Goal: Task Accomplishment & Management: Manage account settings

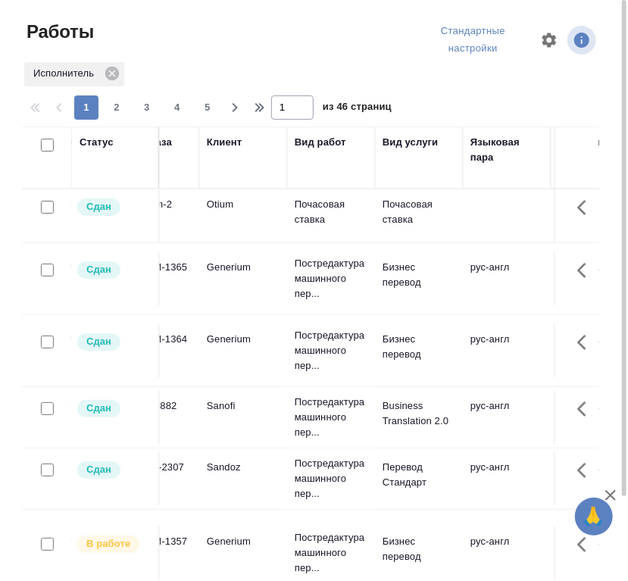
scroll to position [0, 138]
click at [506, 214] on td at bounding box center [505, 215] width 88 height 53
click at [461, 212] on td at bounding box center [505, 215] width 88 height 53
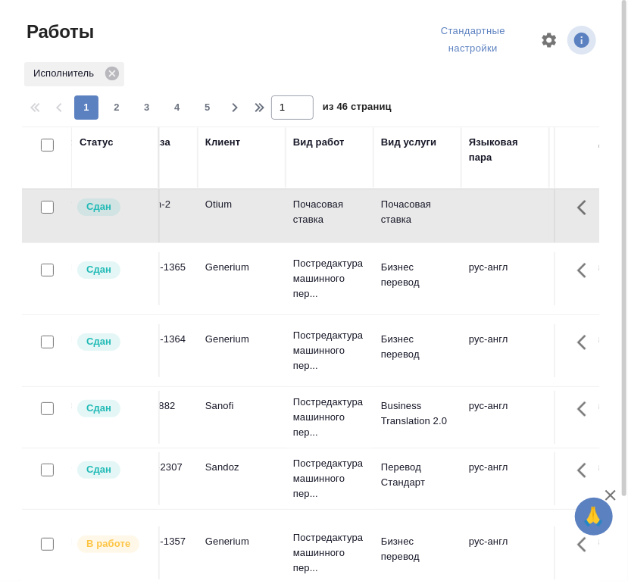
click at [461, 212] on td at bounding box center [505, 215] width 88 height 53
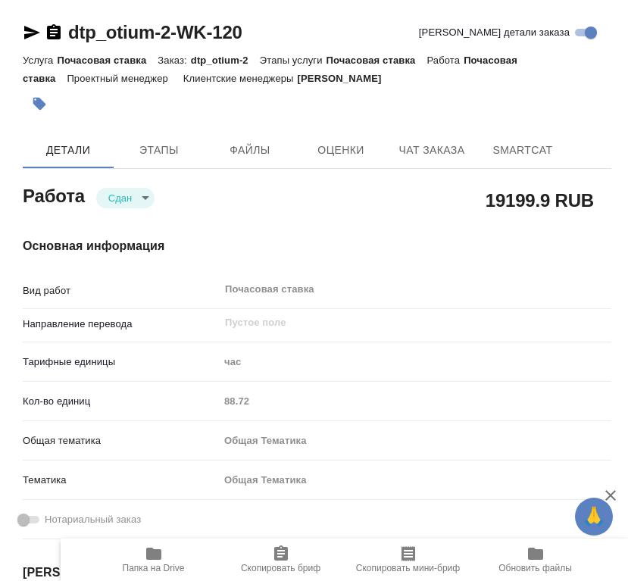
type textarea "x"
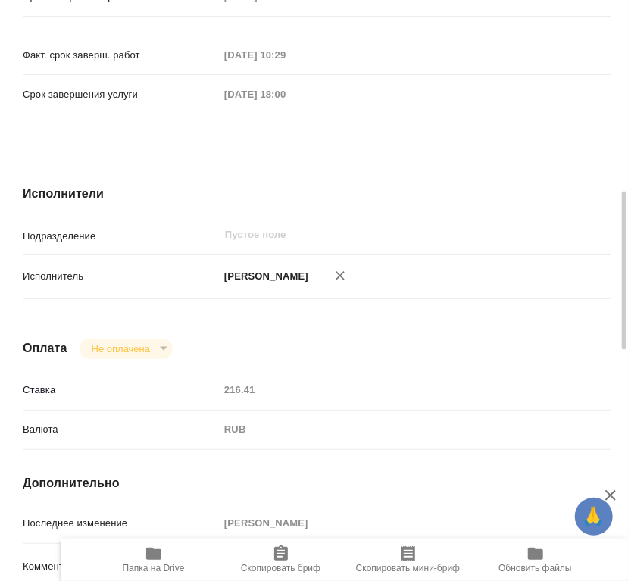
scroll to position [194, 0]
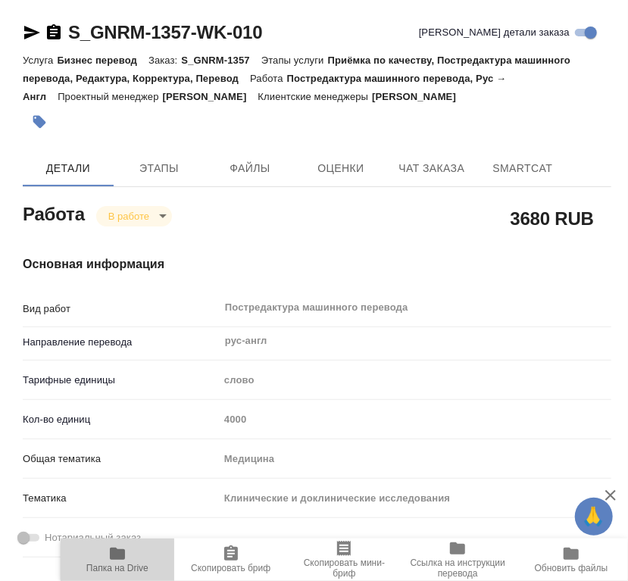
click at [137, 556] on span "Папка на Drive" at bounding box center [117, 558] width 95 height 29
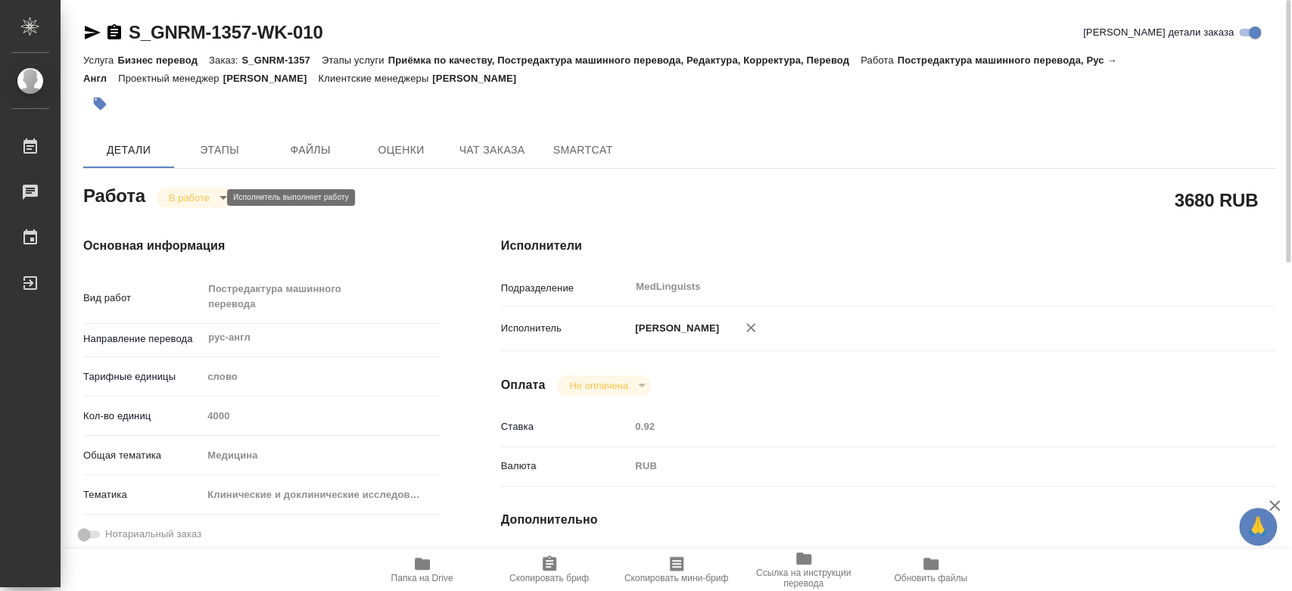
click at [183, 193] on body "🙏 .cls-1 fill:#fff; AWATERA Chernyayeva Tatyana Работы 0 Чаты График Выйти S_GN…" at bounding box center [646, 295] width 1292 height 591
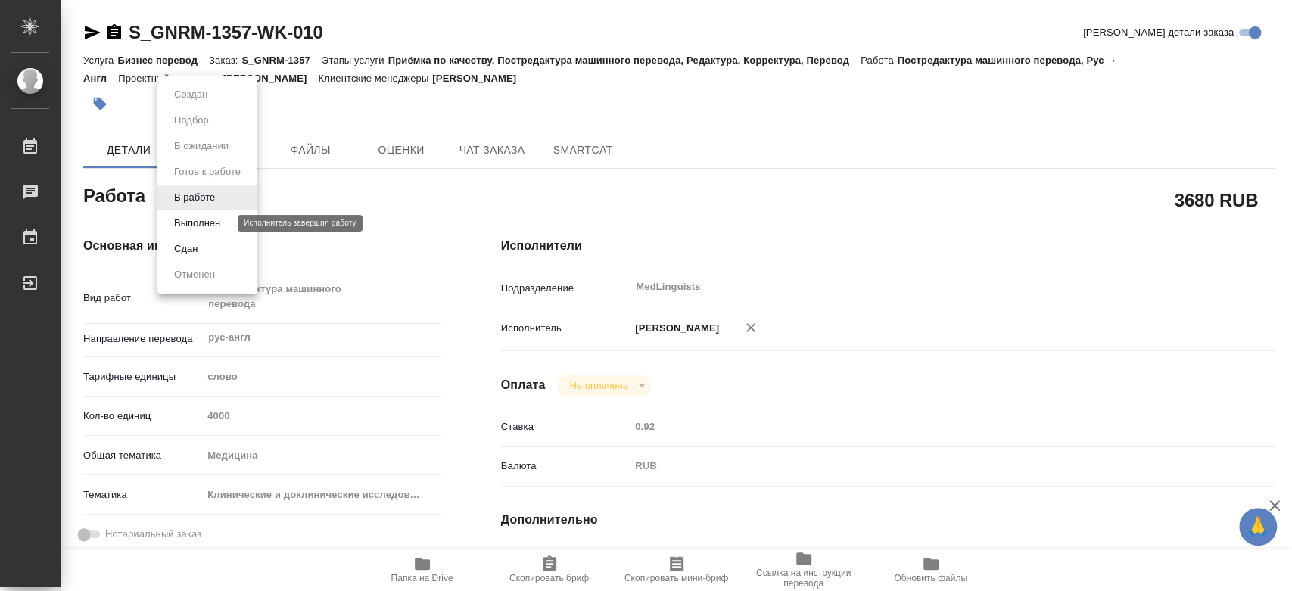
click at [192, 223] on button "Выполнен" at bounding box center [197, 223] width 55 height 17
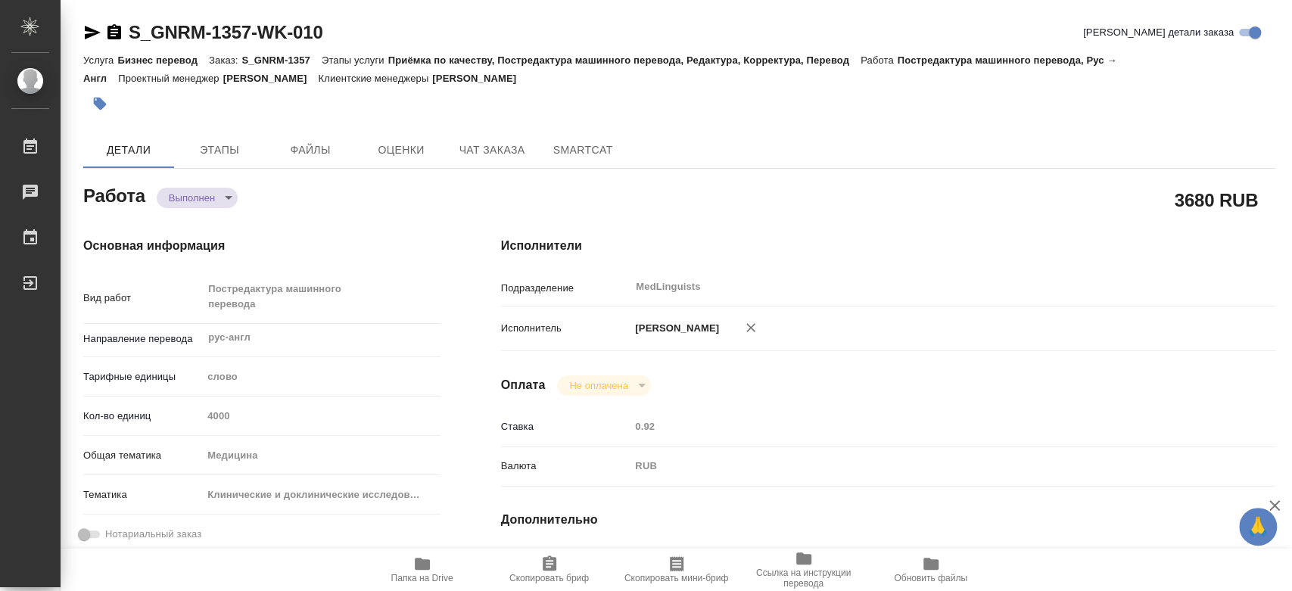
type textarea "x"
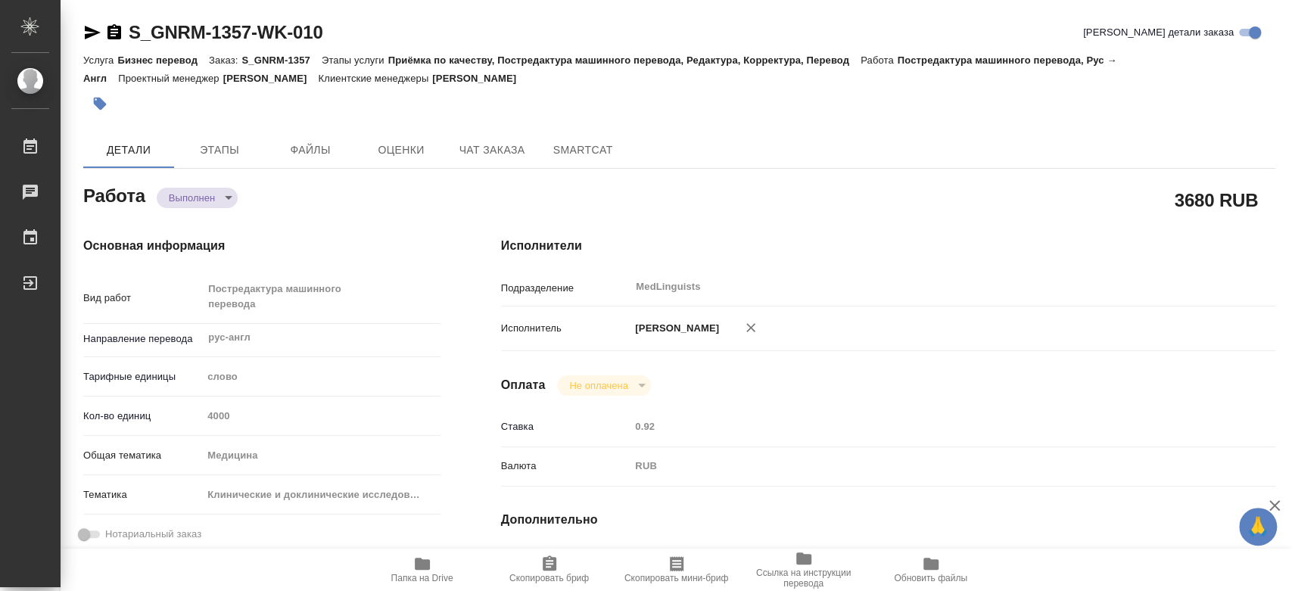
type textarea "x"
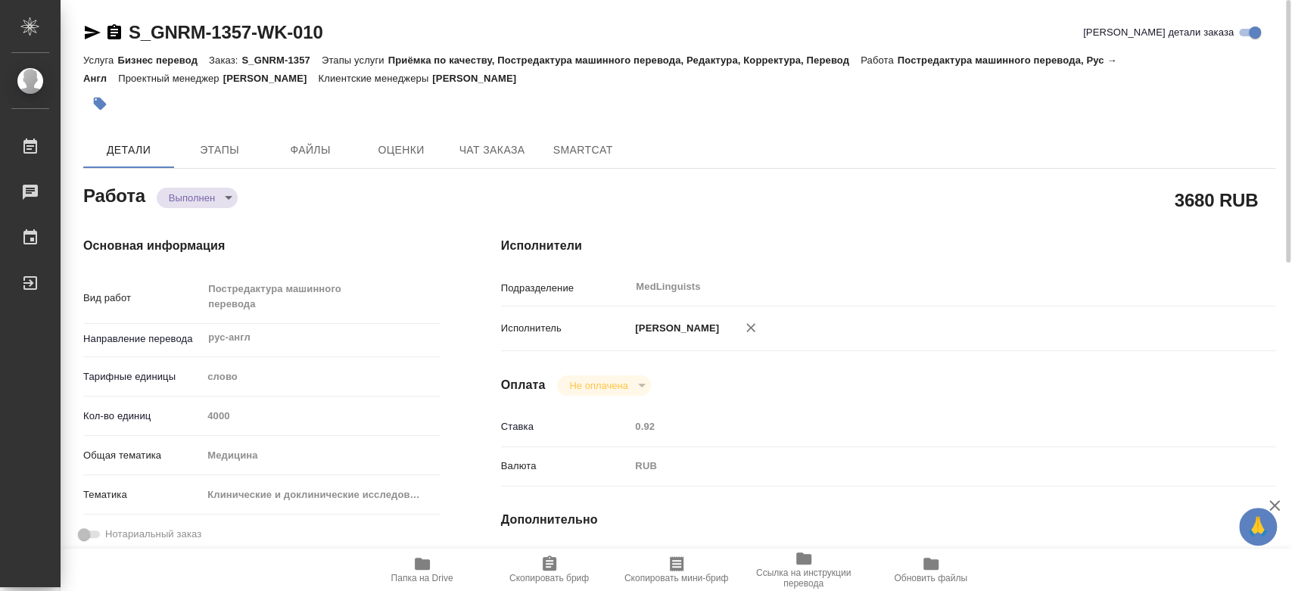
type textarea "x"
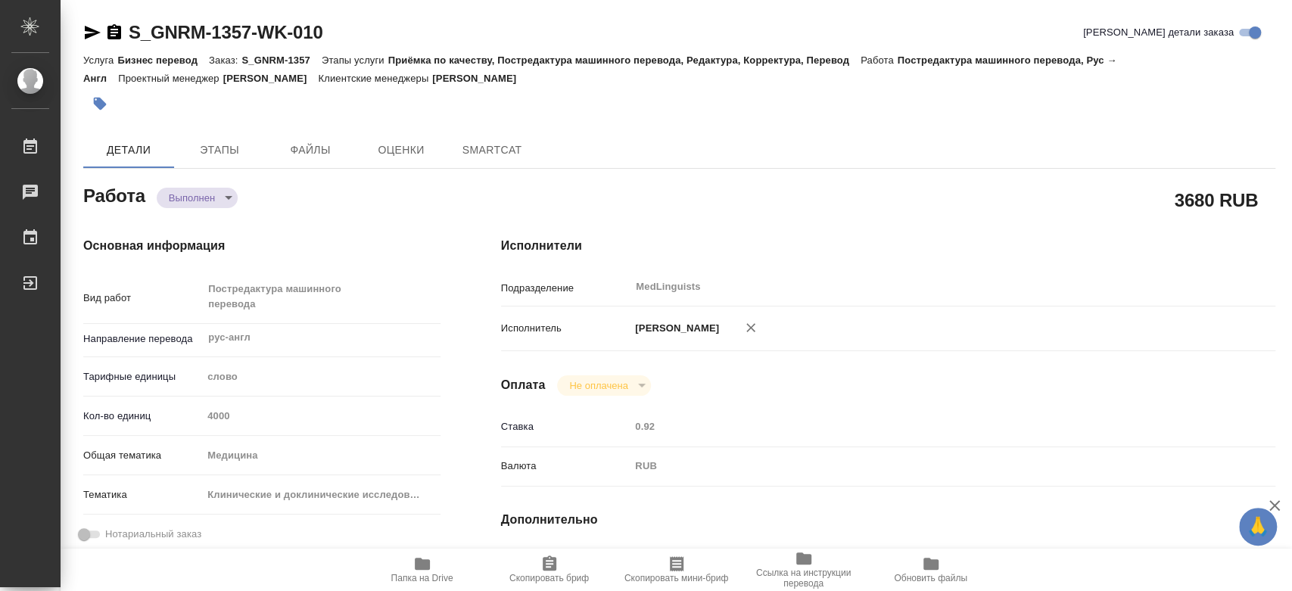
type textarea "x"
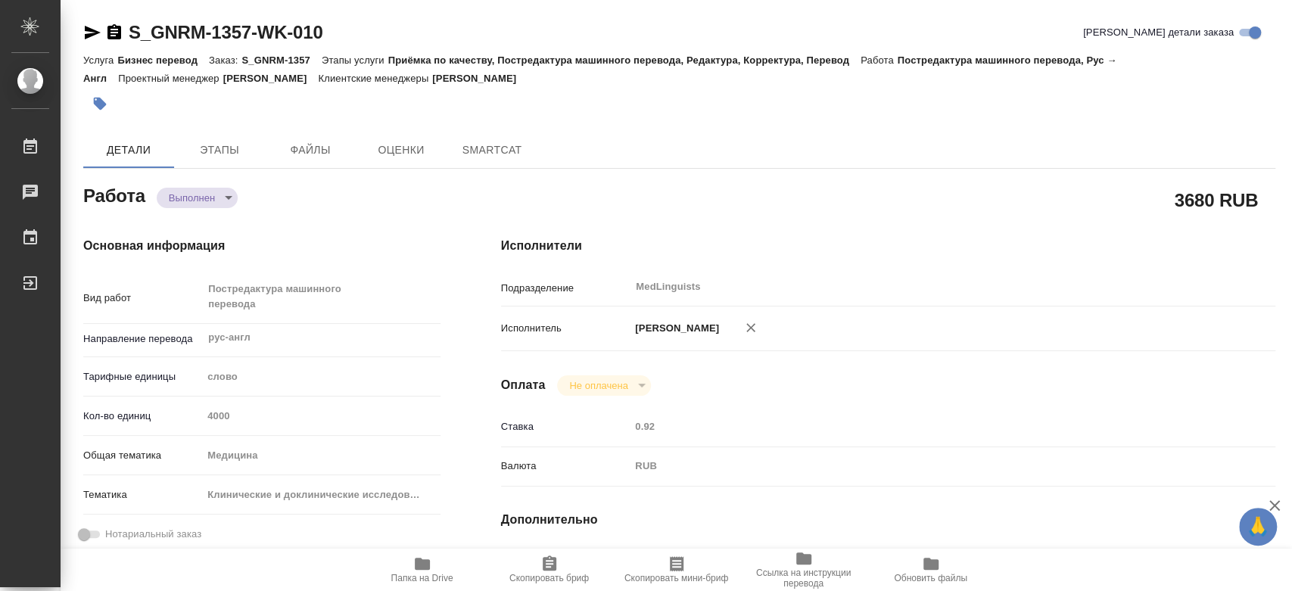
type textarea "x"
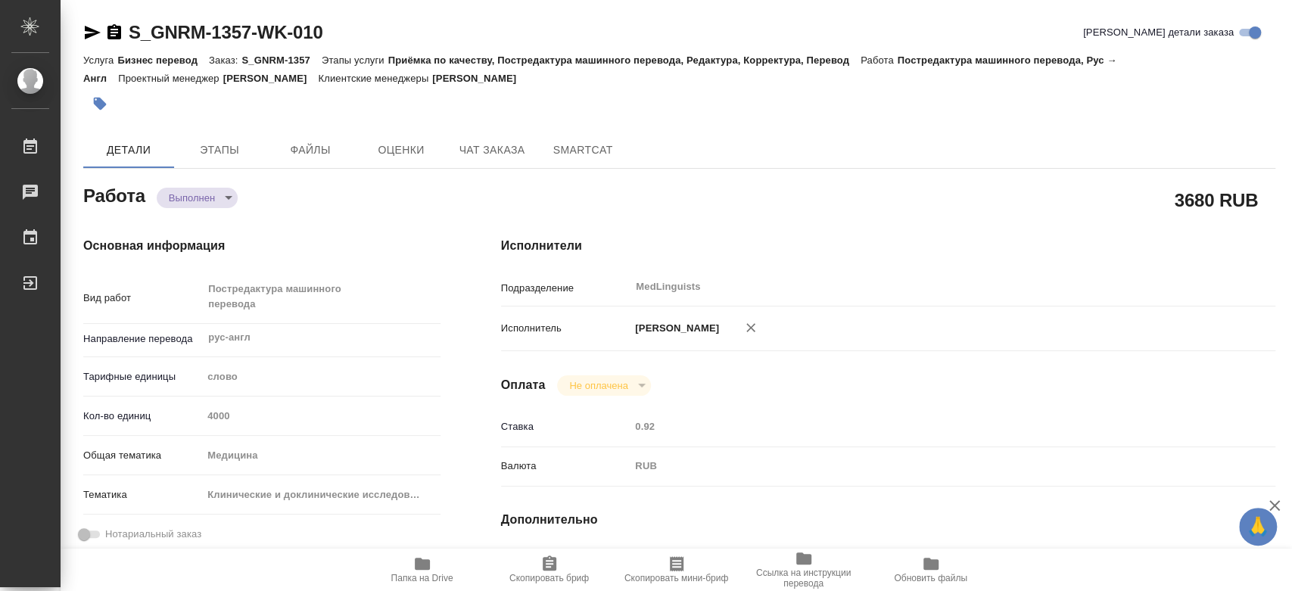
type textarea "x"
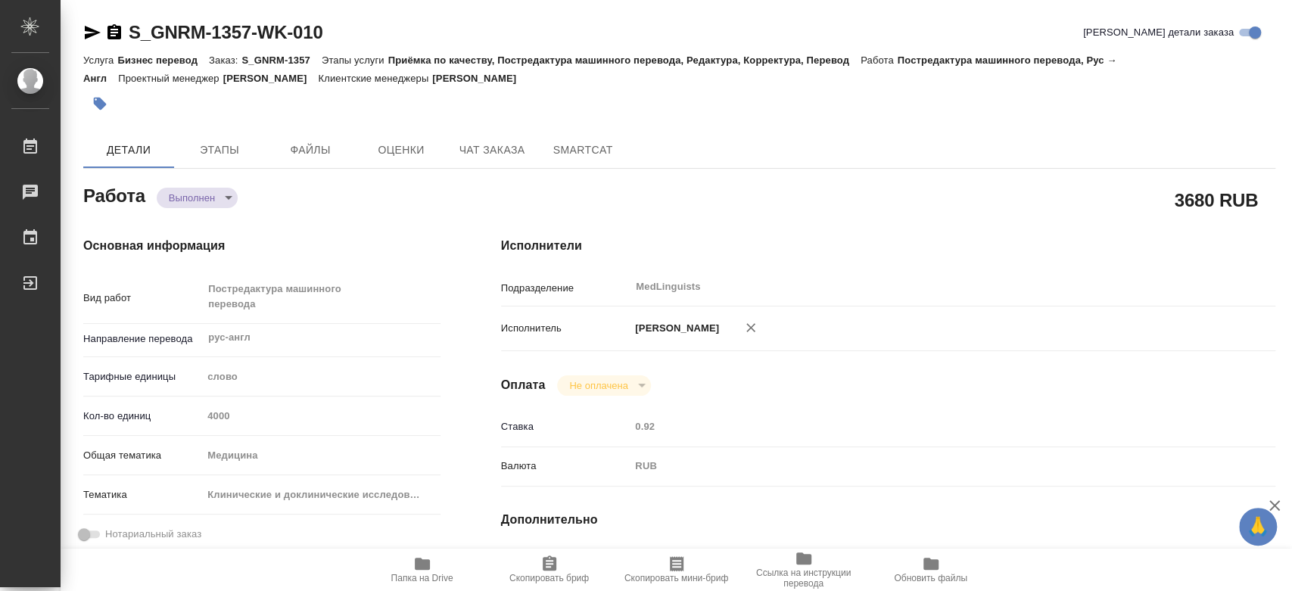
type textarea "x"
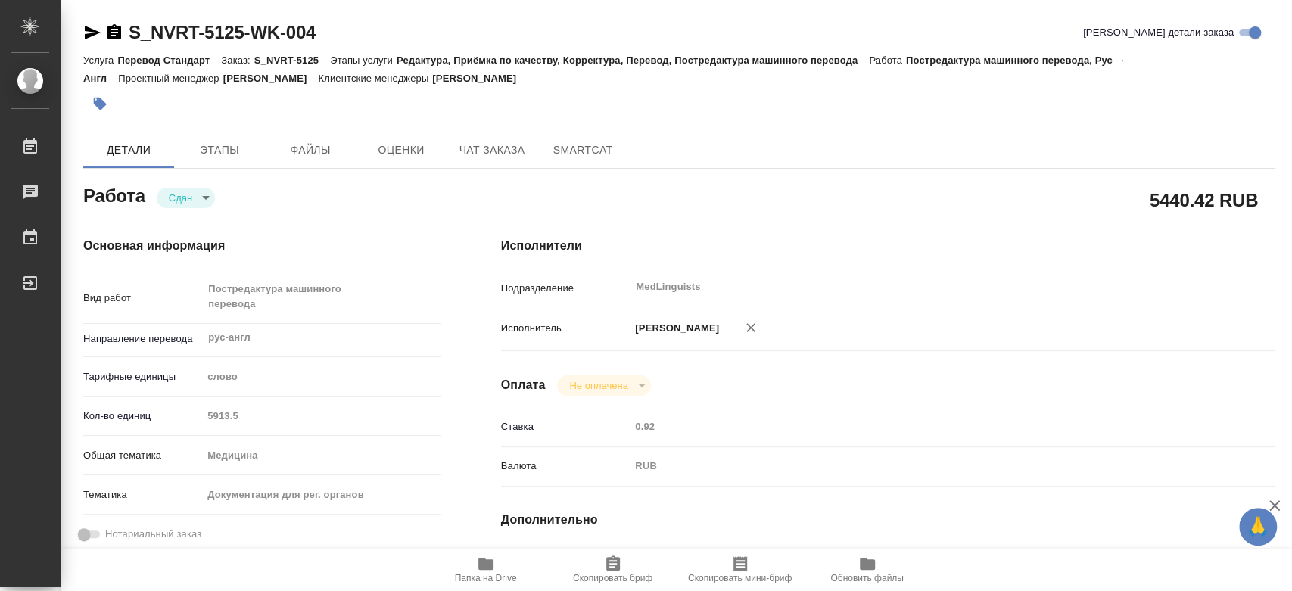
click at [199, 415] on div "Кол-во единиц 5913.5" at bounding box center [261, 416] width 357 height 26
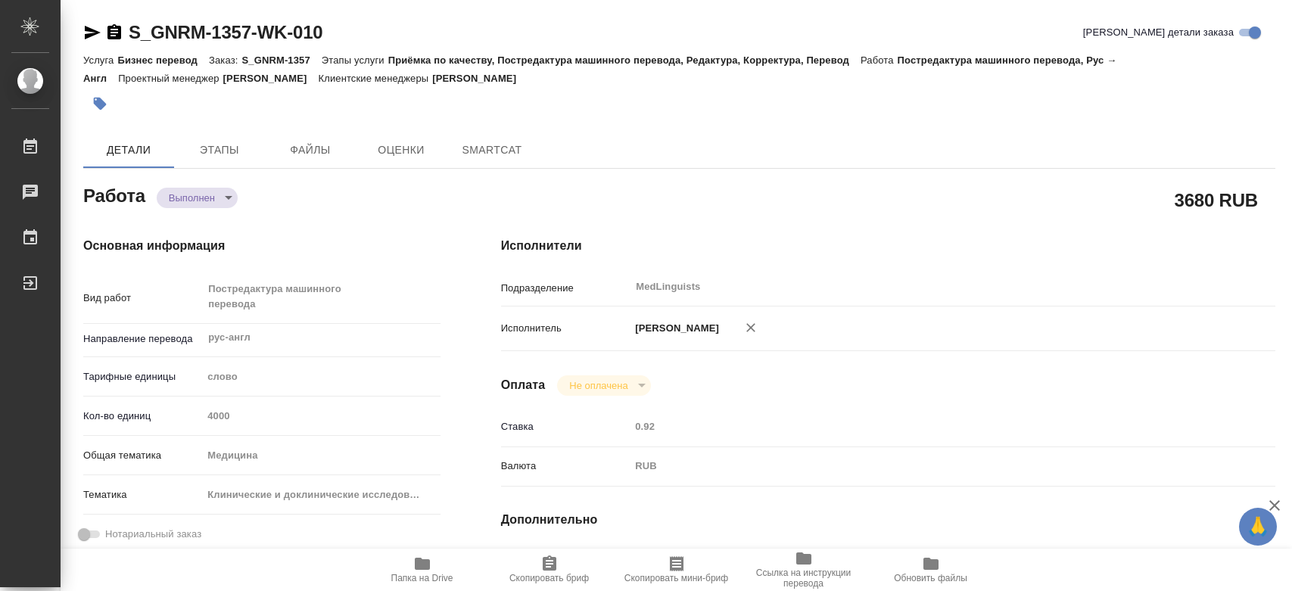
type textarea "x"
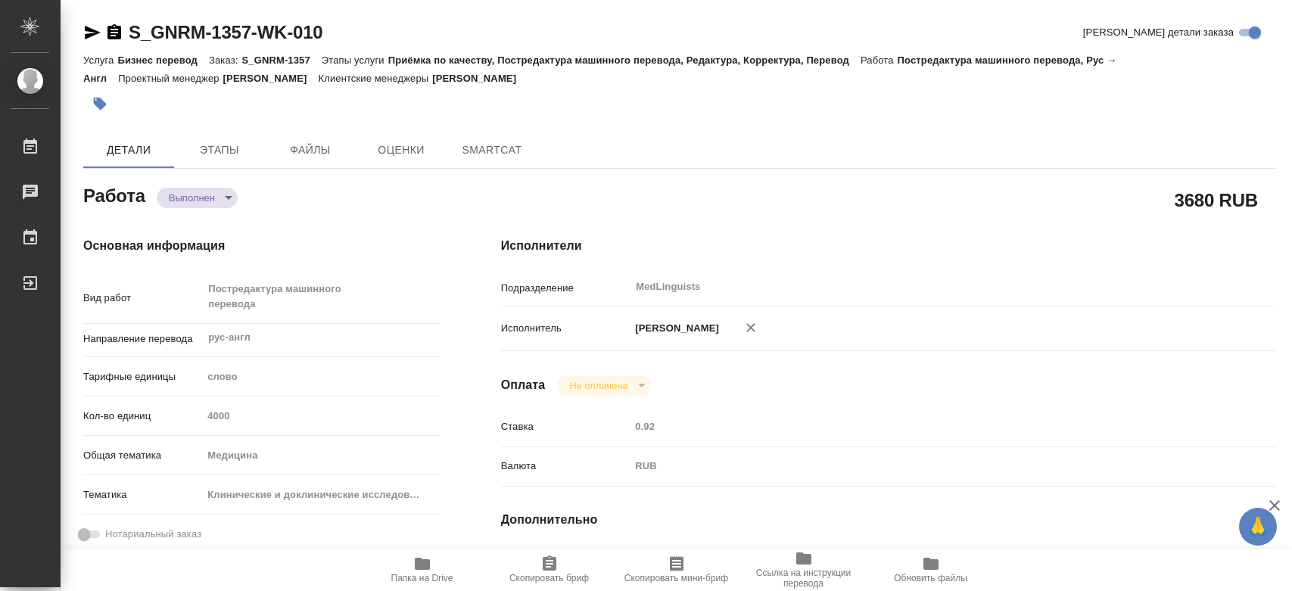
type textarea "x"
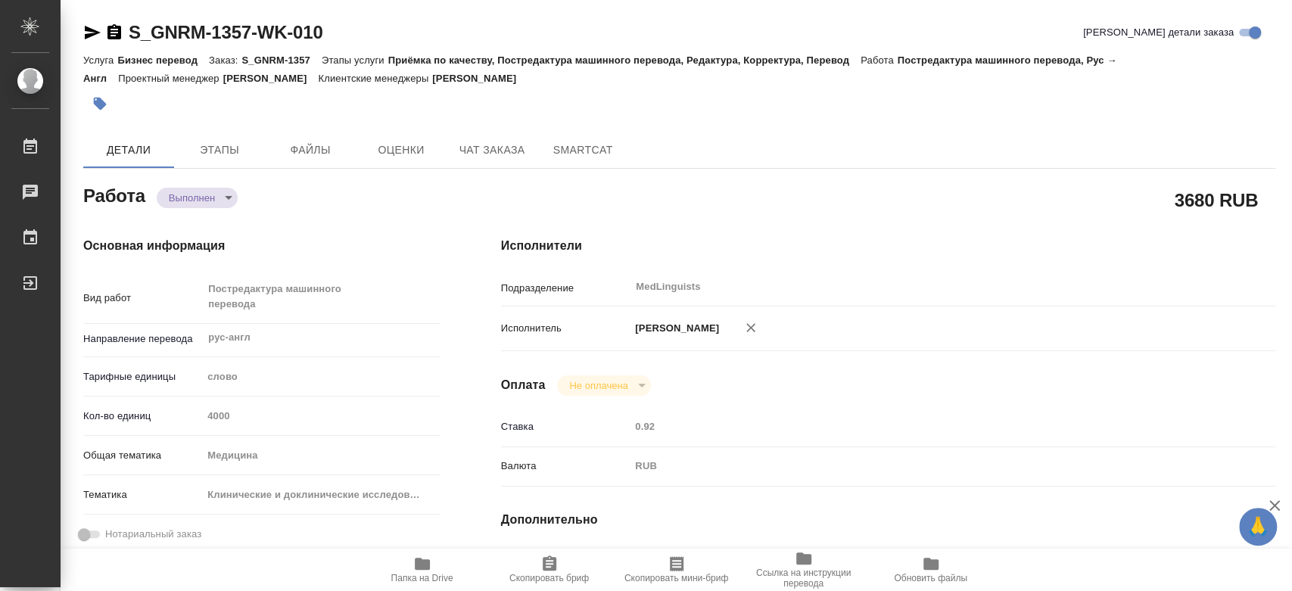
type textarea "x"
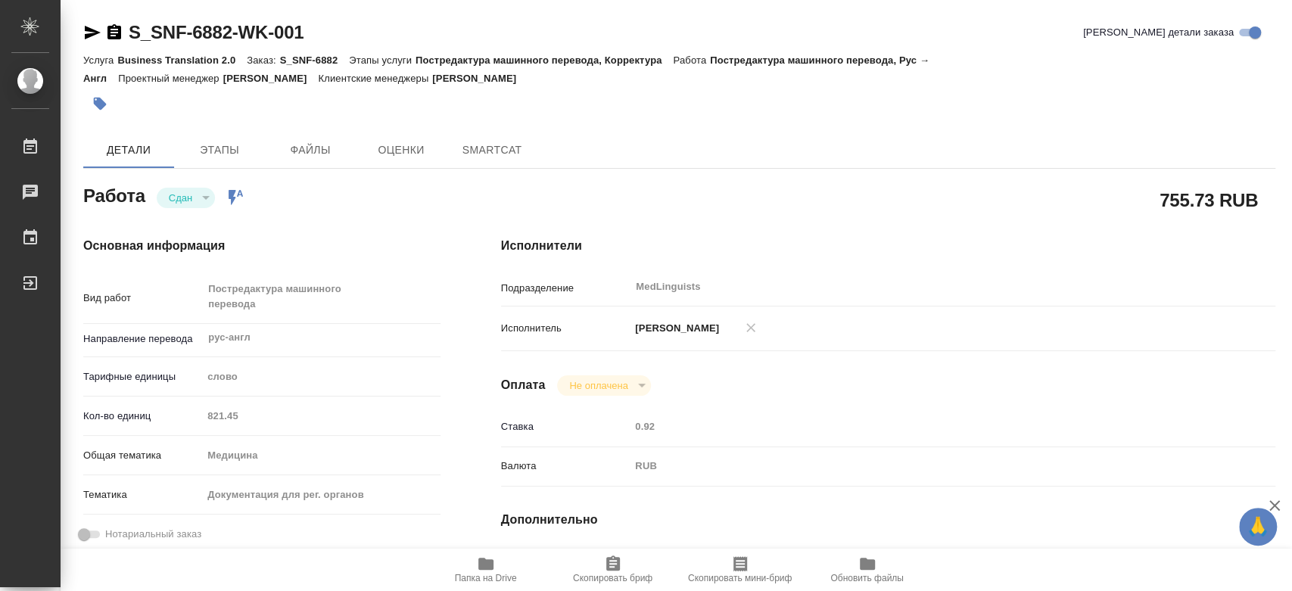
type textarea "x"
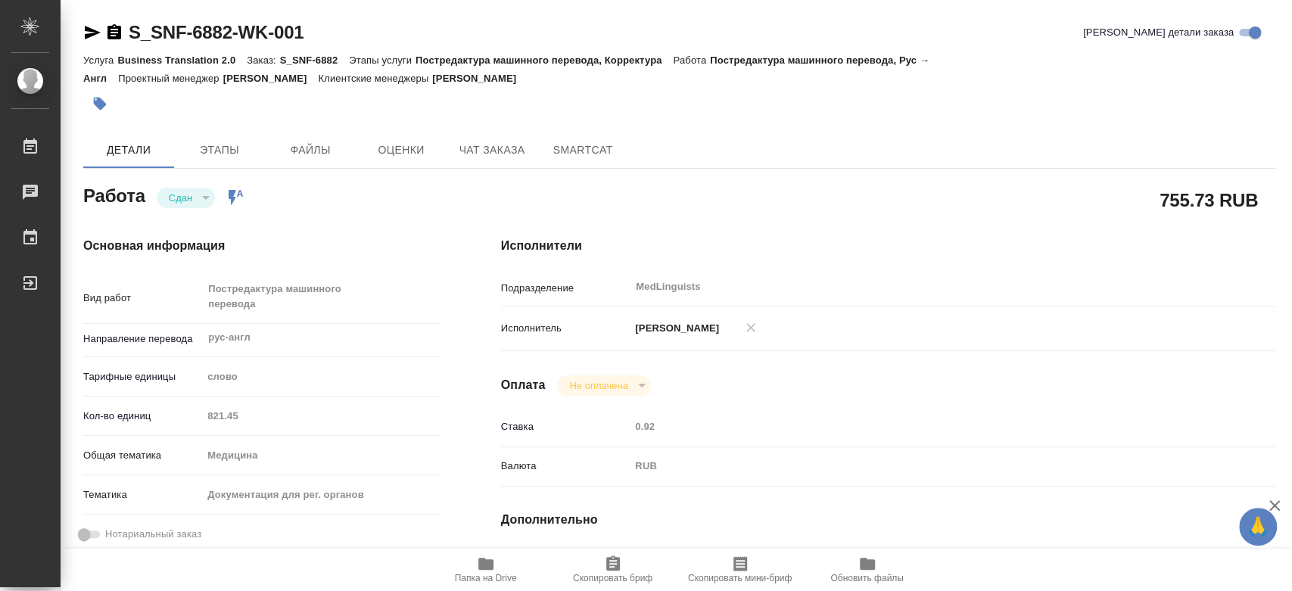
click at [200, 416] on div "Кол-во единиц 821.45" at bounding box center [261, 416] width 357 height 26
type textarea "x"
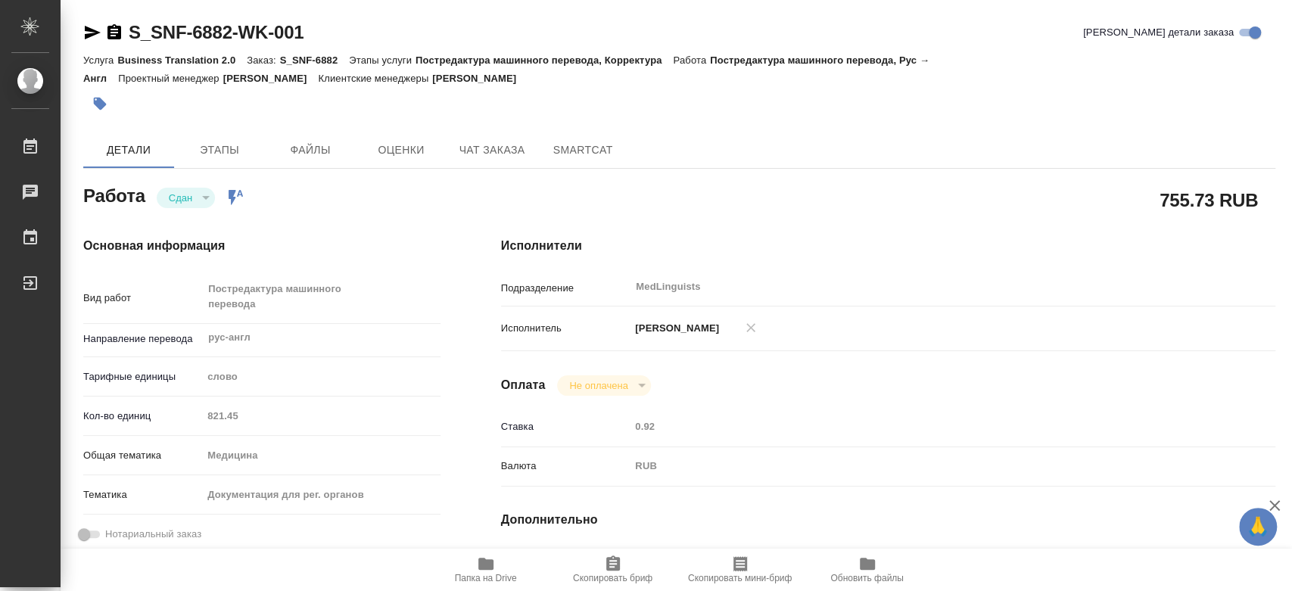
type textarea "x"
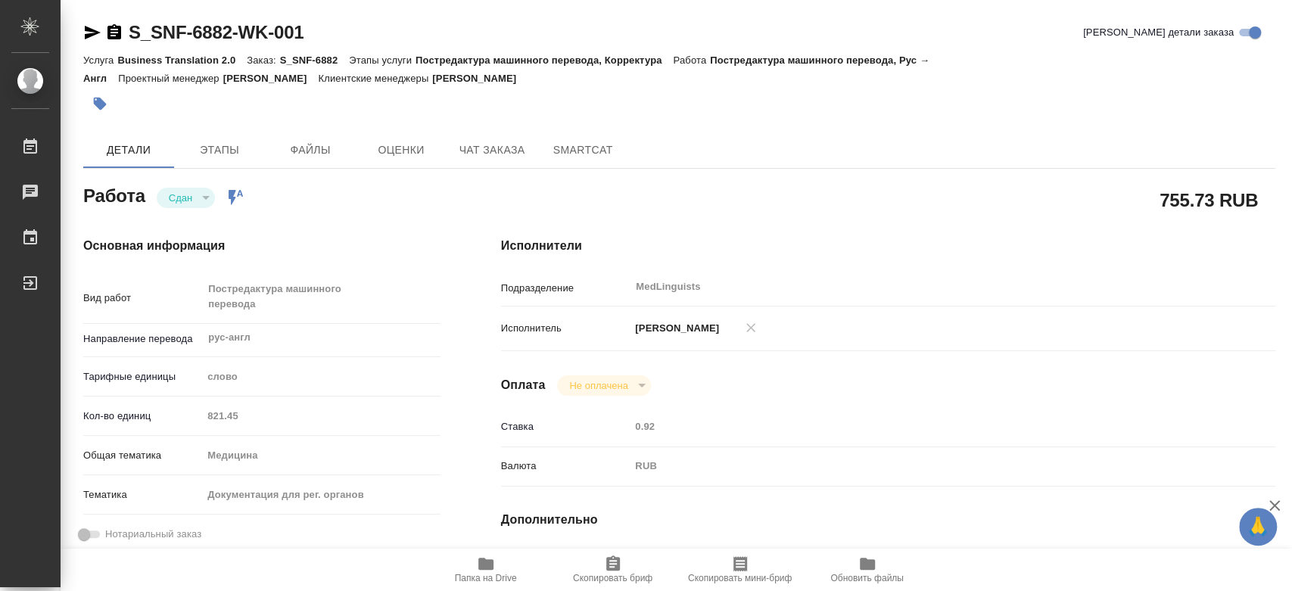
type textarea "x"
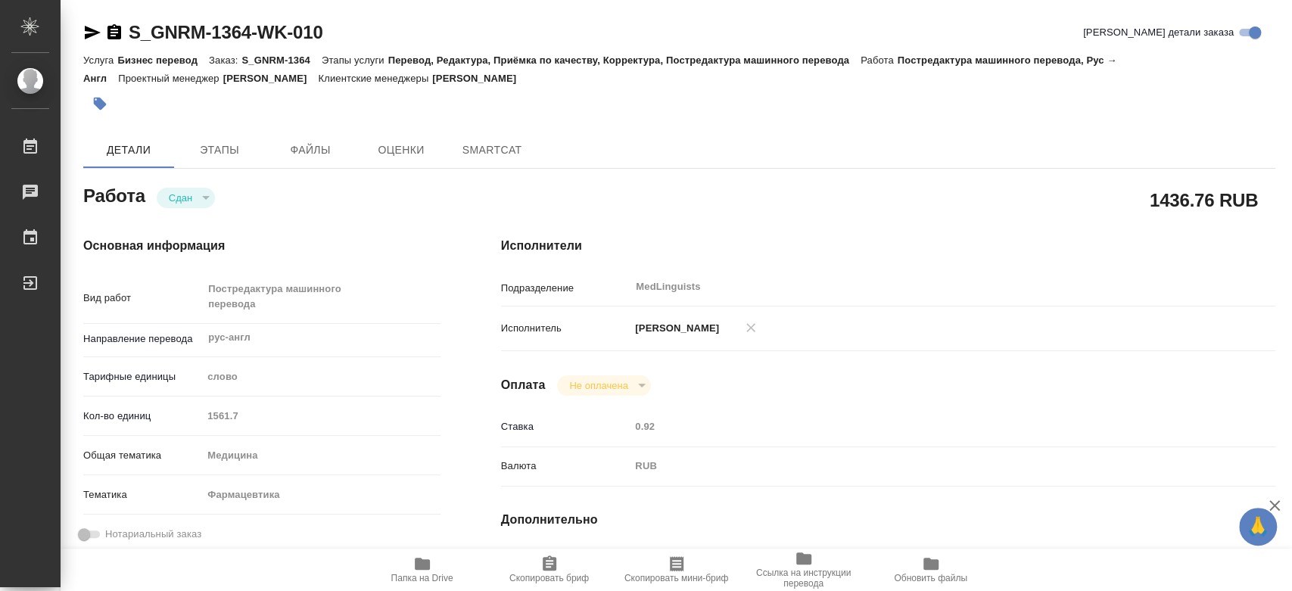
type textarea "x"
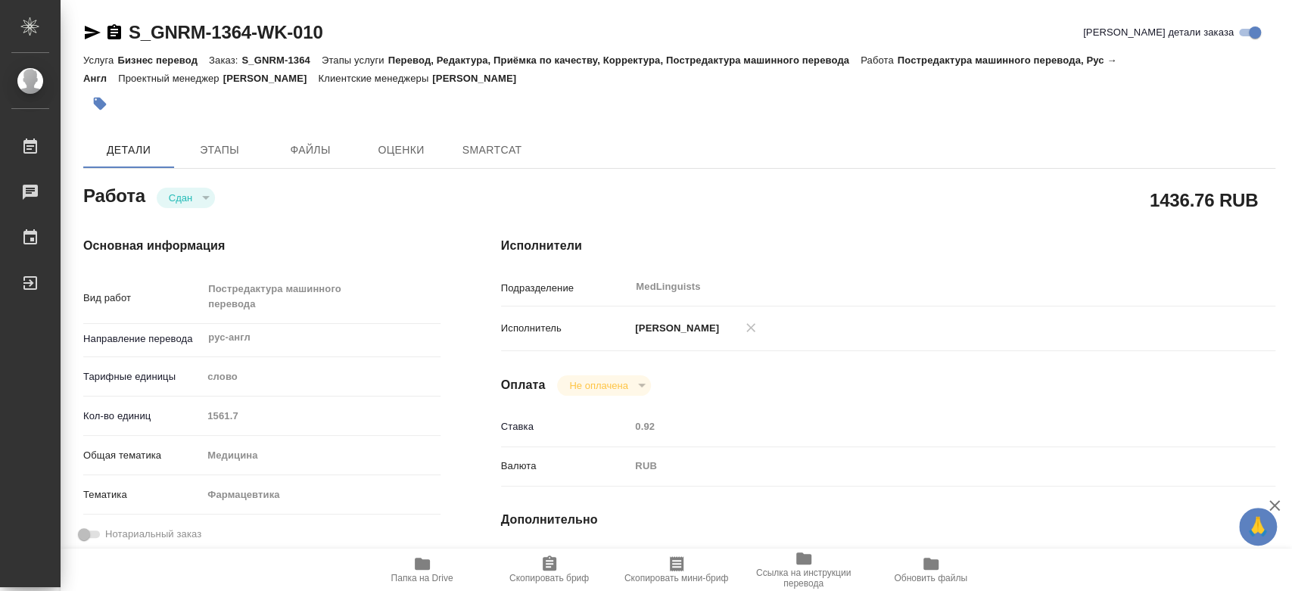
type textarea "x"
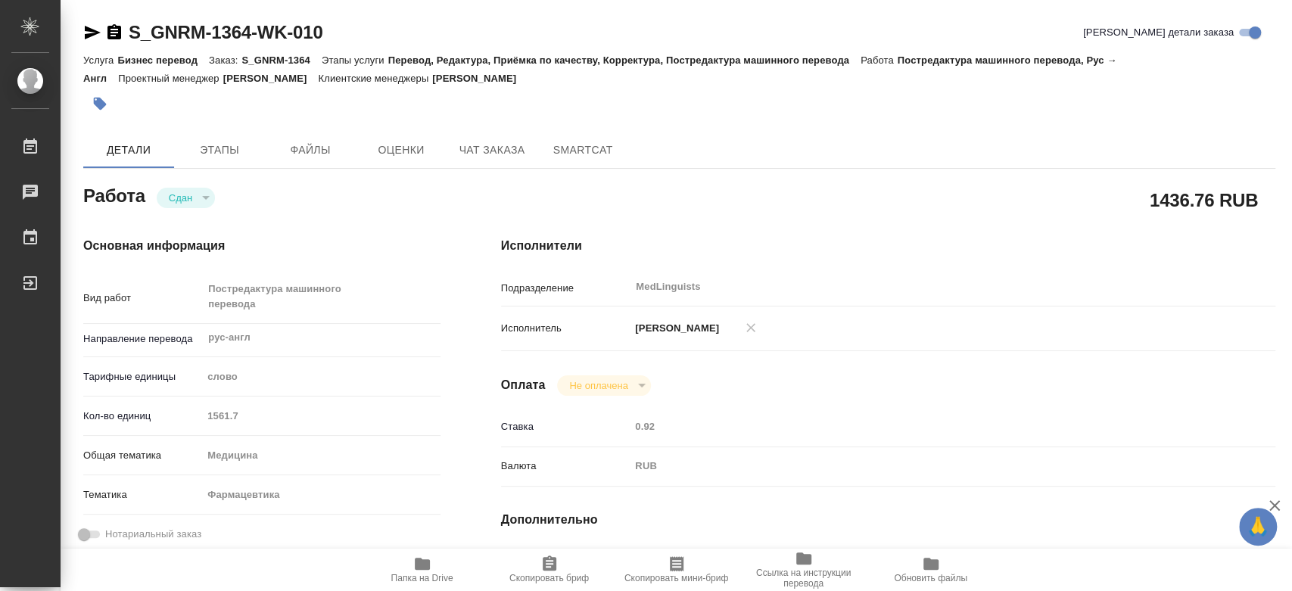
click at [159, 410] on div "Кол-во единиц 1561.7" at bounding box center [261, 416] width 357 height 26
type textarea "x"
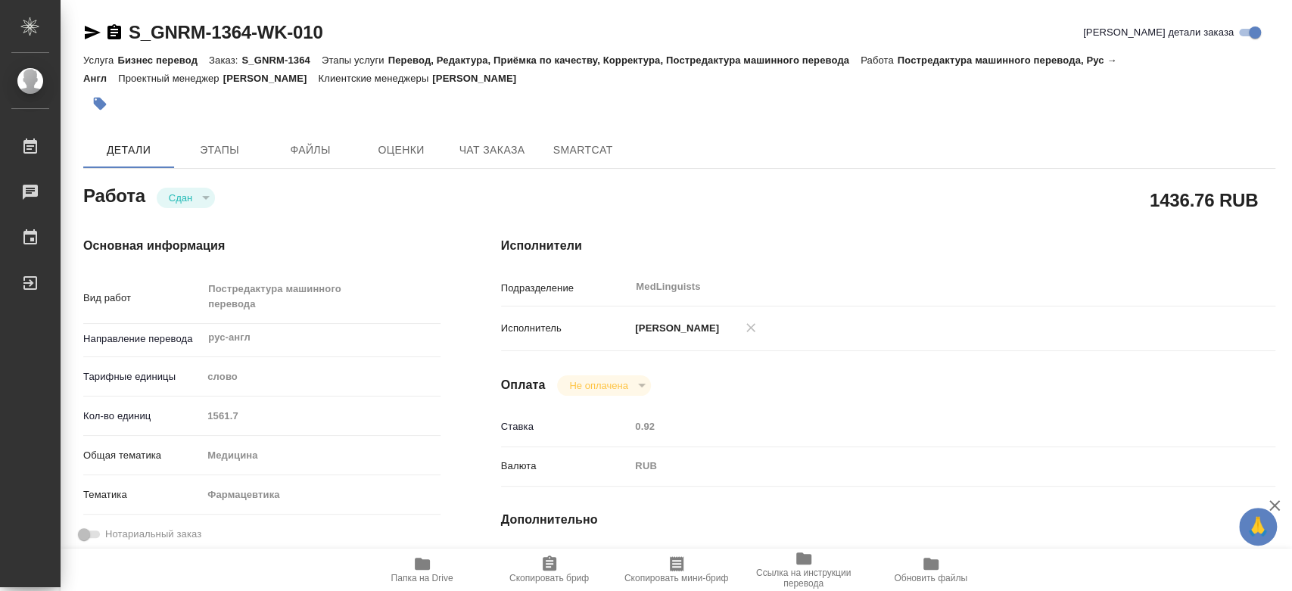
type textarea "x"
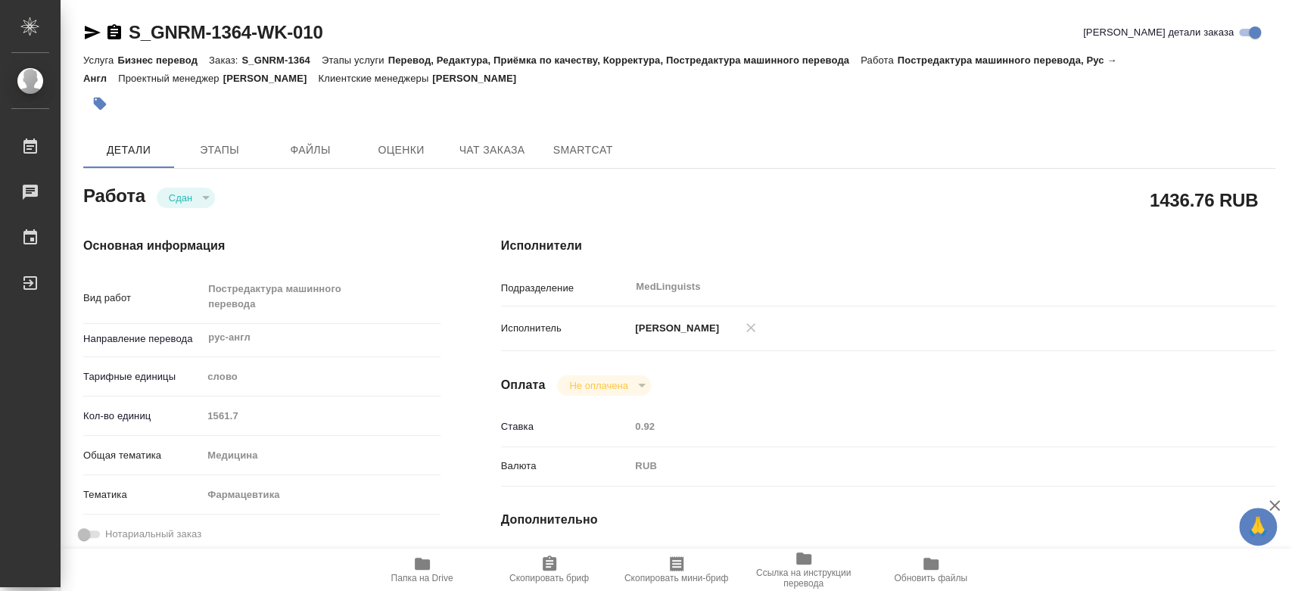
type textarea "x"
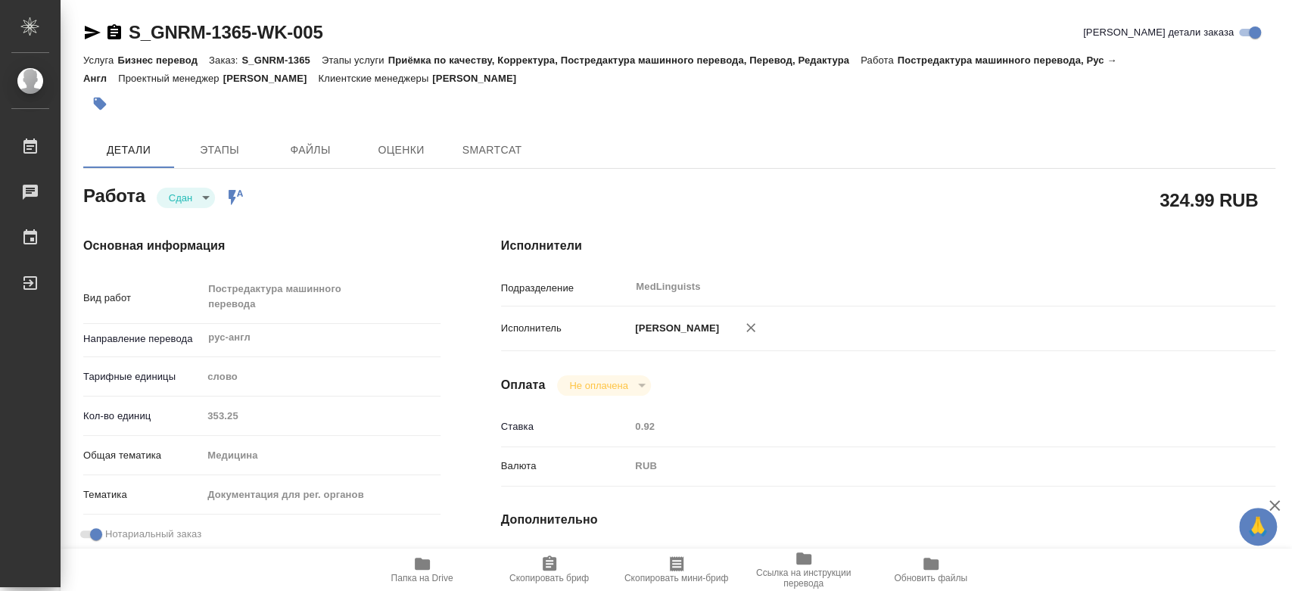
type textarea "x"
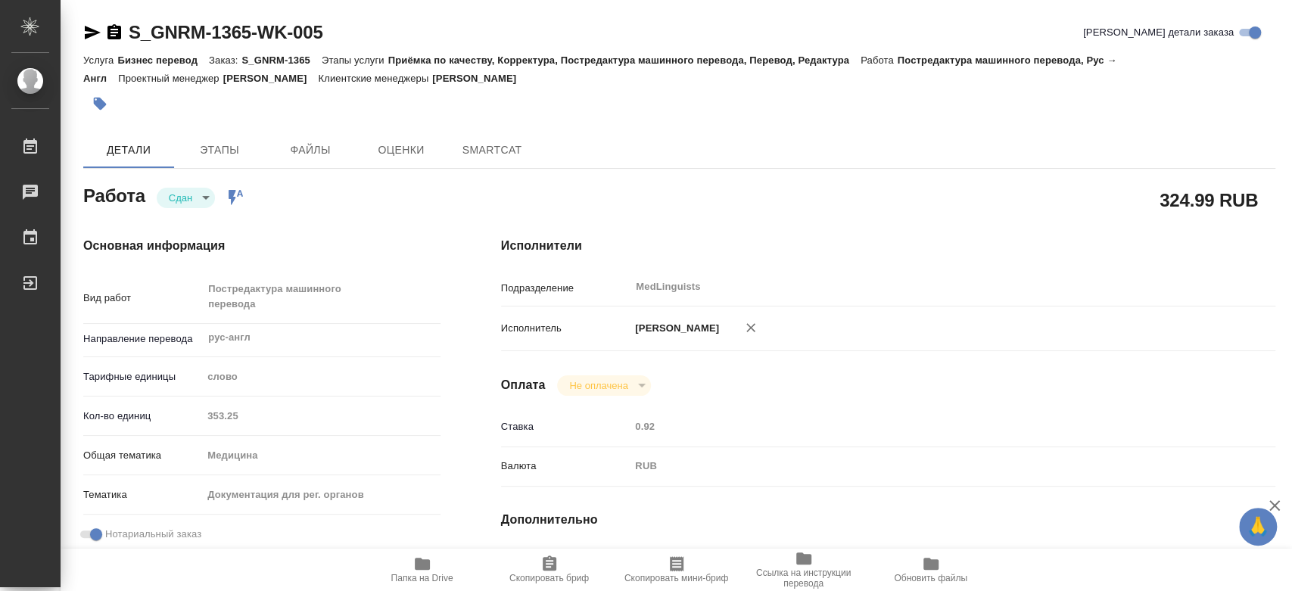
type textarea "x"
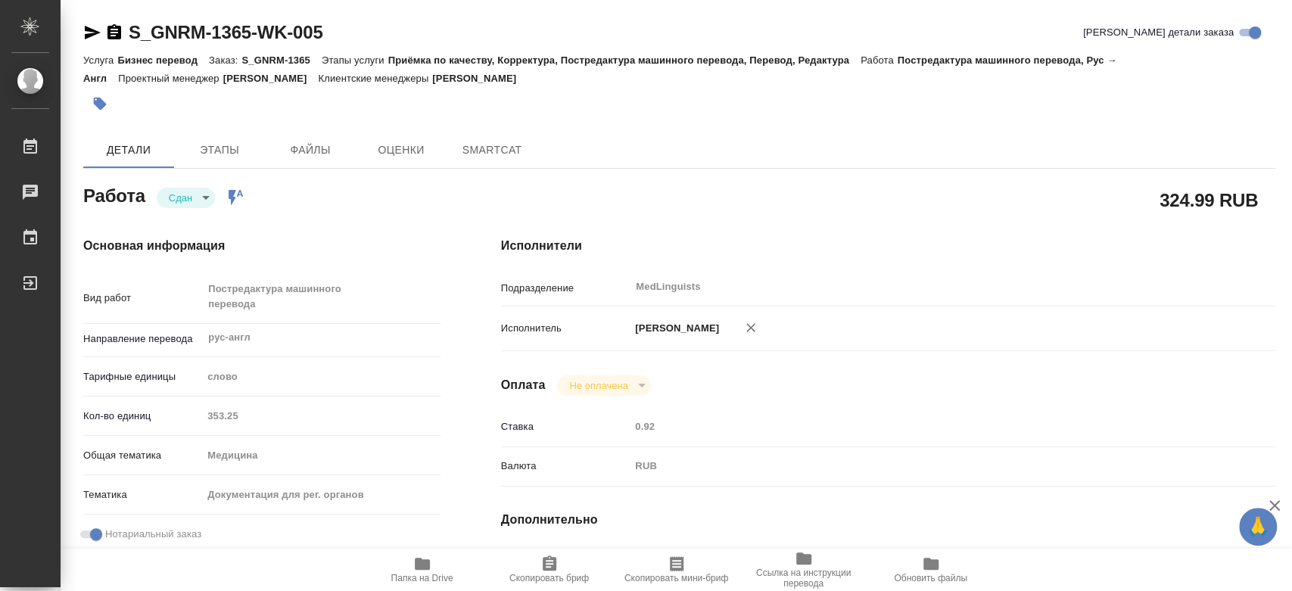
type textarea "x"
click at [192, 415] on div "Кол-во единиц 353.25" at bounding box center [261, 416] width 357 height 26
type textarea "x"
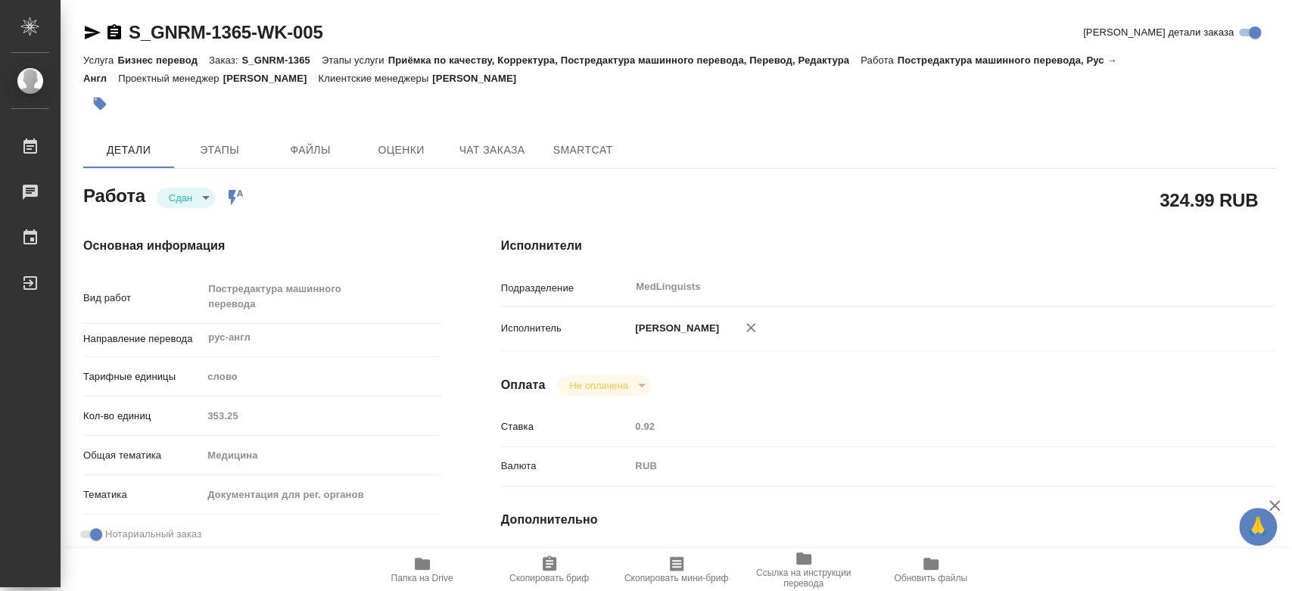
type textarea "x"
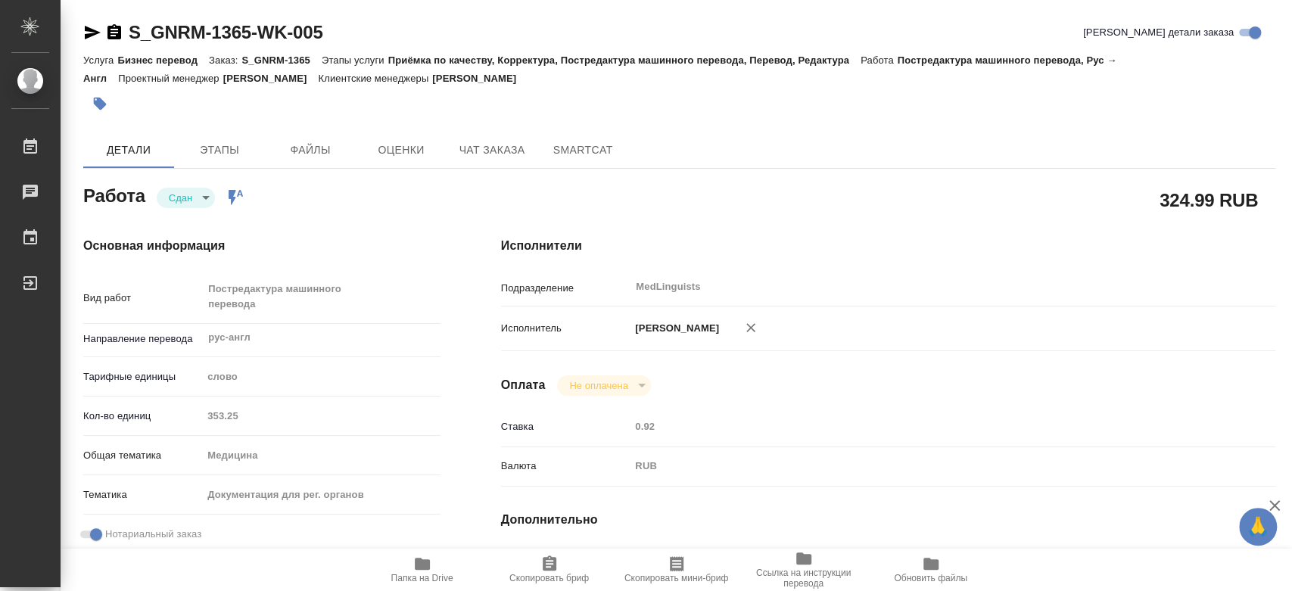
type textarea "x"
